Goal: Information Seeking & Learning: Learn about a topic

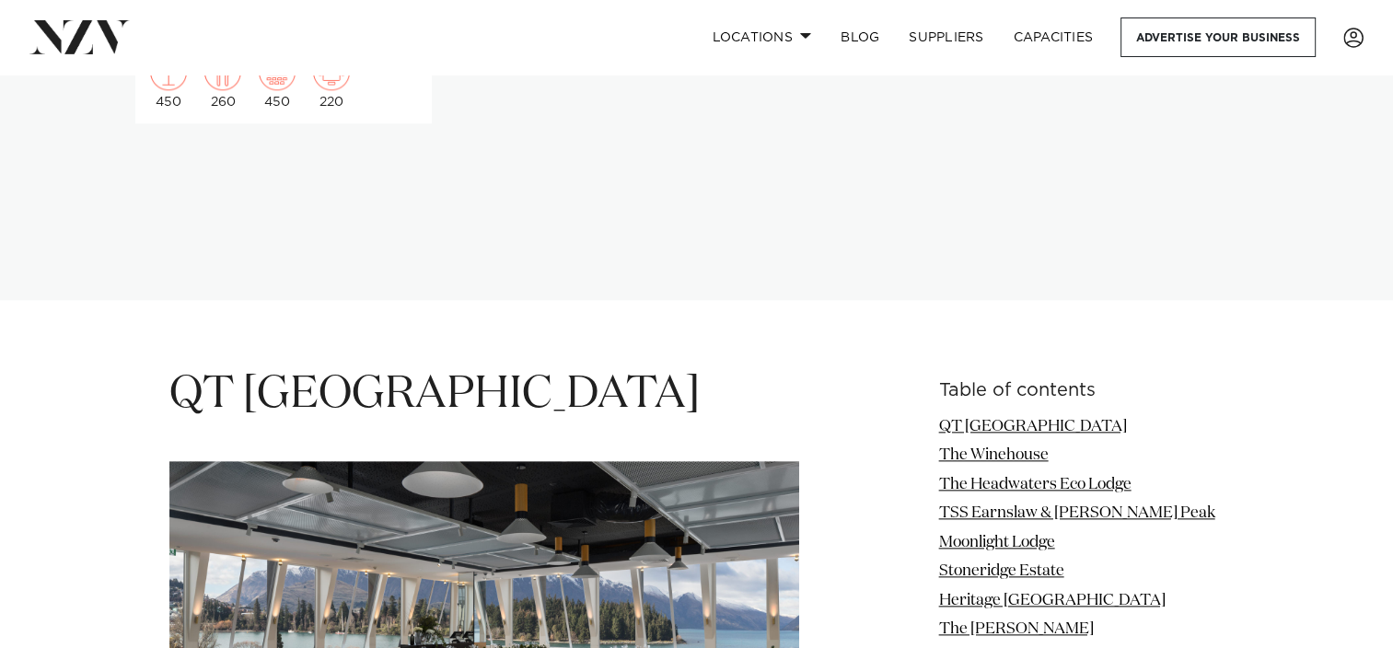
scroll to position [2026, 0]
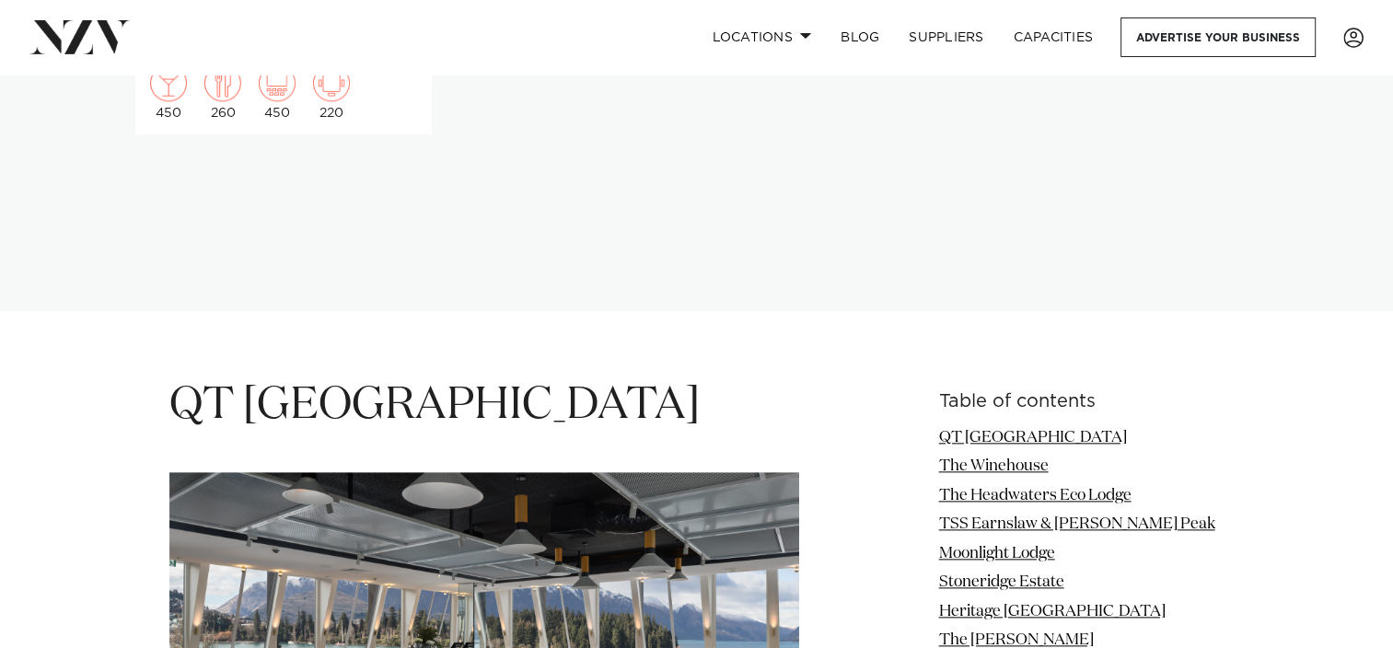
drag, startPoint x: 566, startPoint y: 416, endPoint x: 912, endPoint y: 472, distance: 349.9
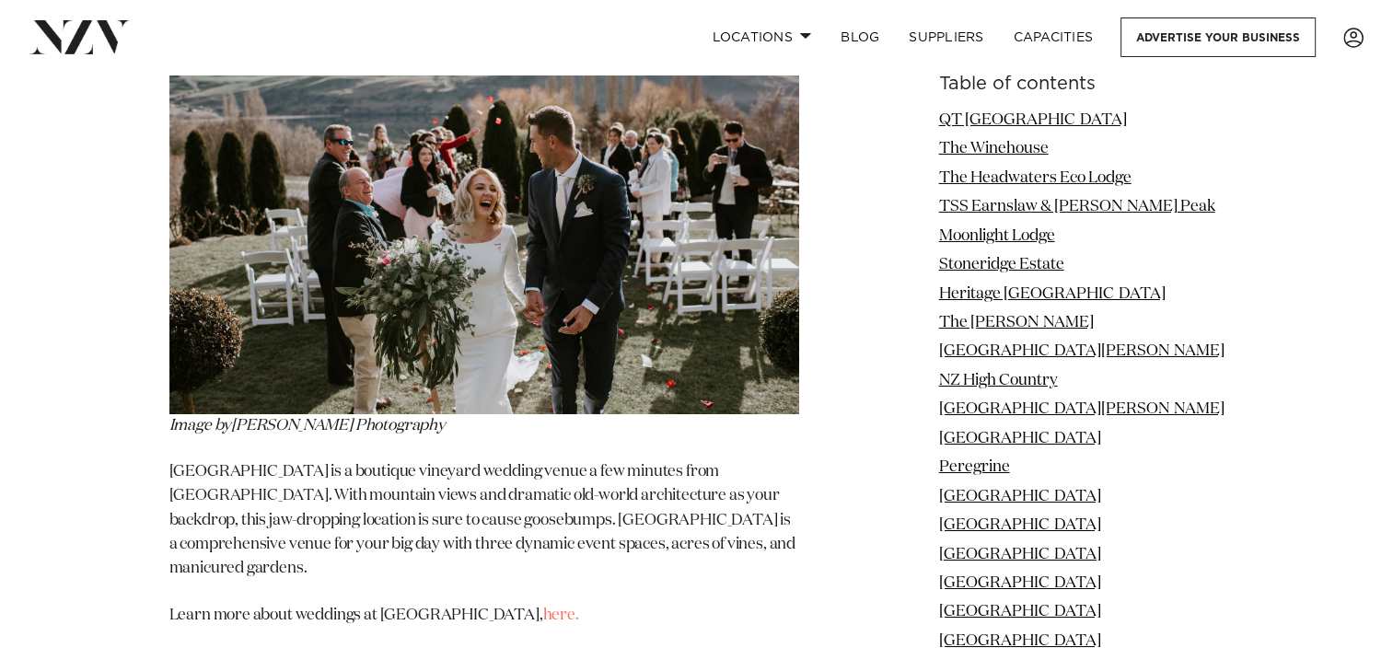
scroll to position [6722, 0]
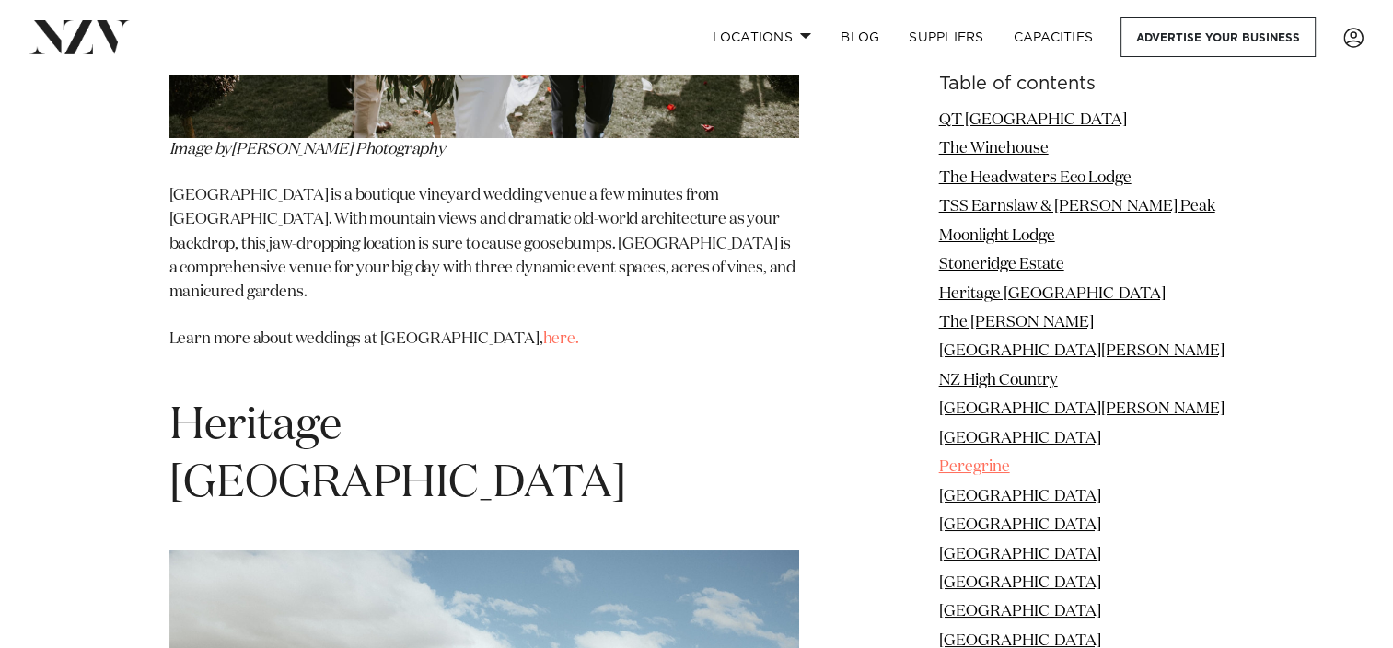
click at [1010, 460] on link "Peregrine" at bounding box center [974, 468] width 71 height 16
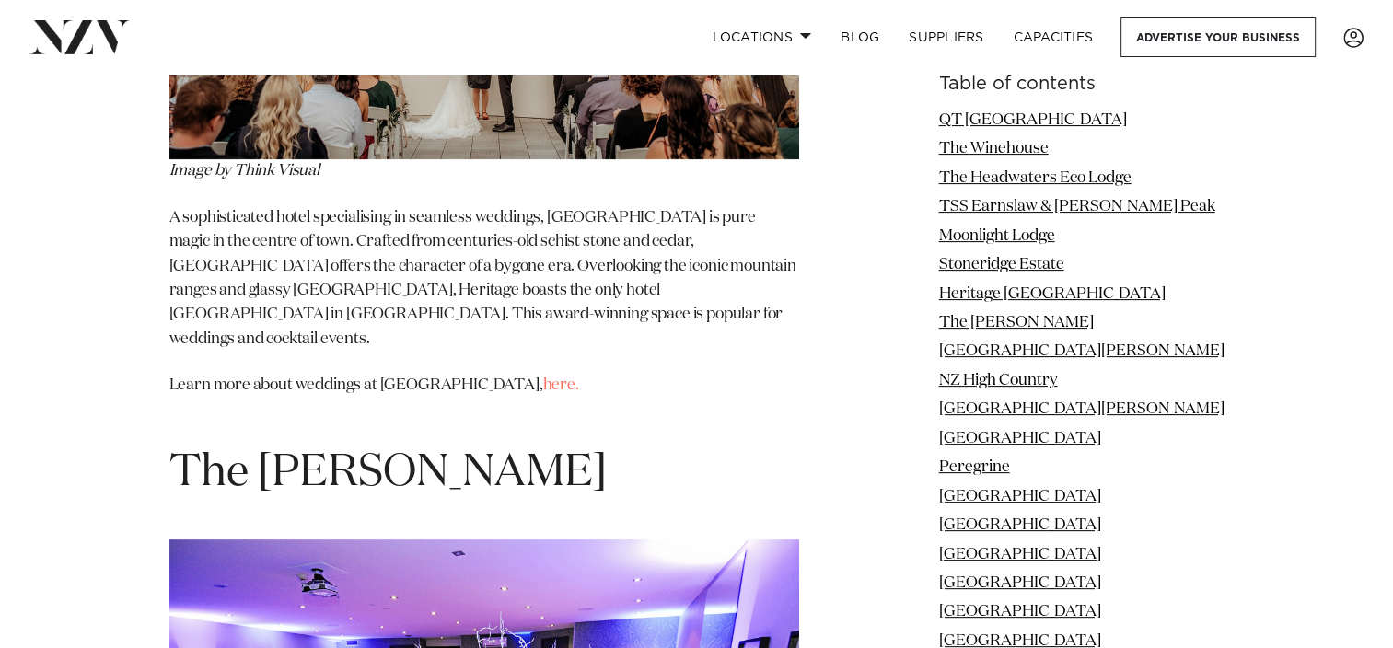
scroll to position [7695, 0]
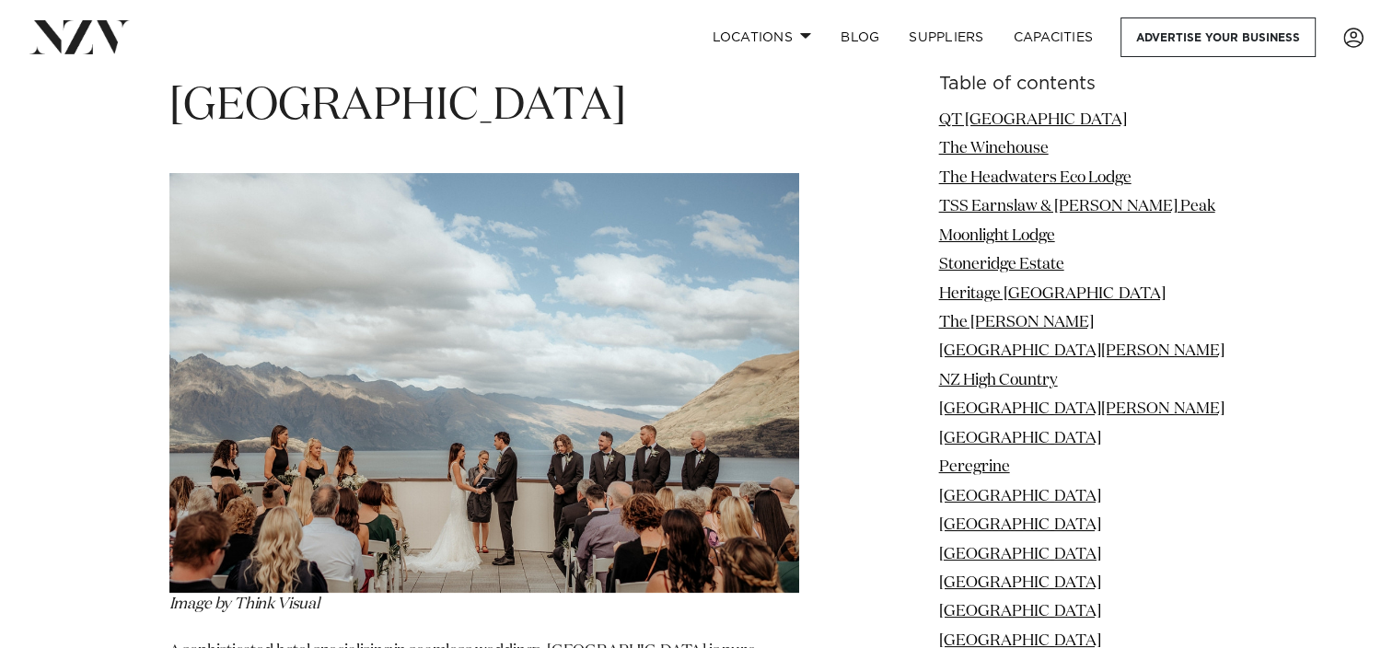
scroll to position [7142, 0]
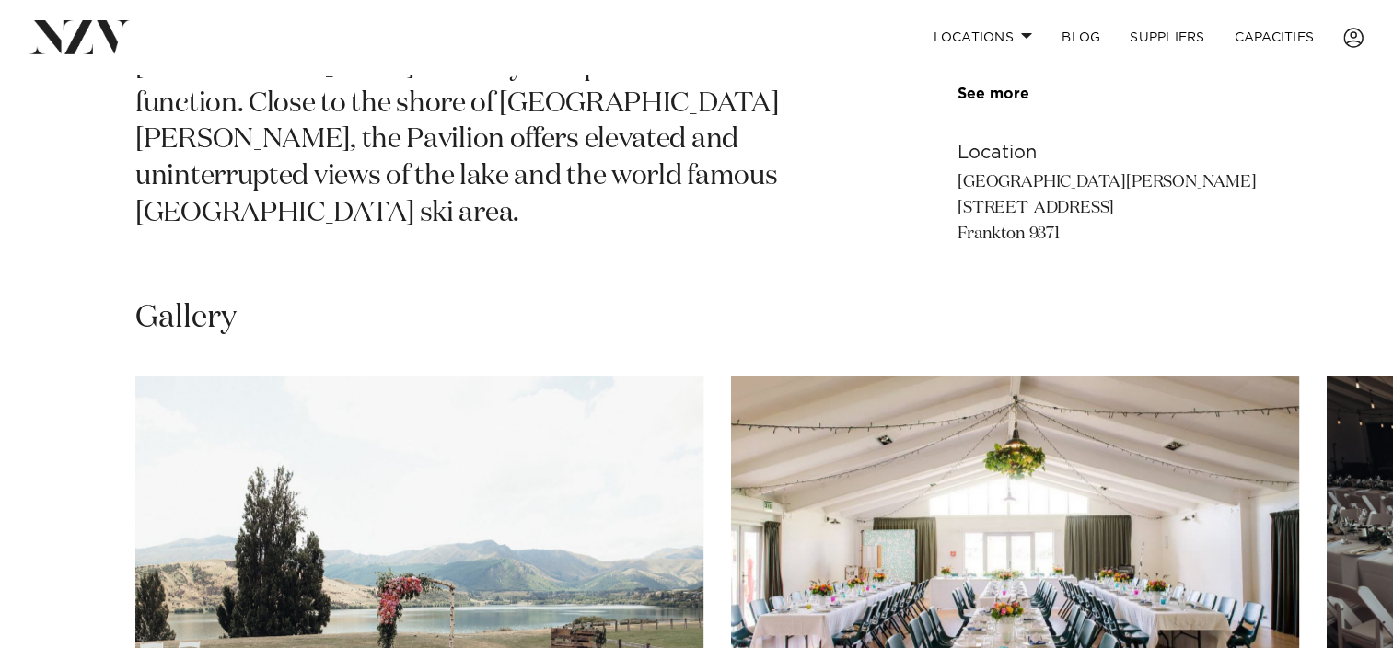
scroll to position [1197, 0]
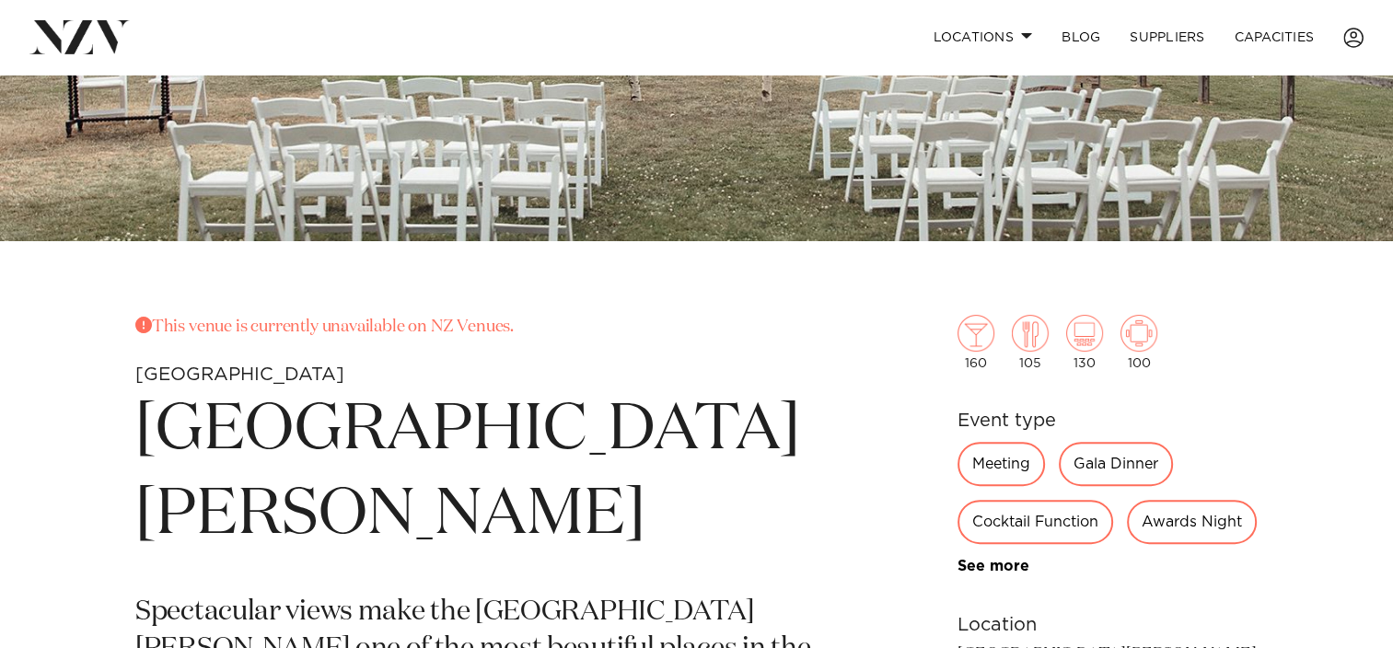
scroll to position [368, 0]
